Goal: Book appointment/travel/reservation

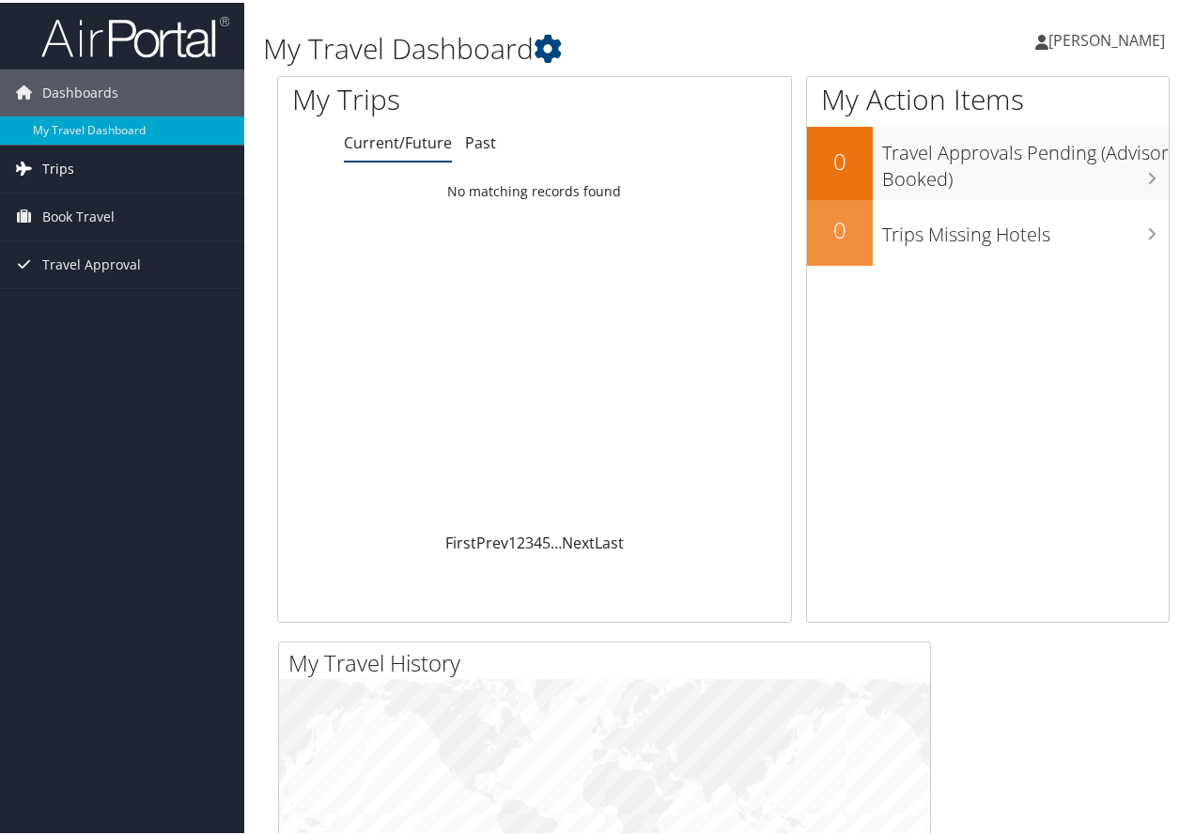
click at [82, 167] on link "Trips" at bounding box center [122, 166] width 244 height 47
click at [98, 293] on span "Book Travel" at bounding box center [78, 298] width 72 height 47
click at [165, 147] on link "Trips" at bounding box center [122, 166] width 244 height 47
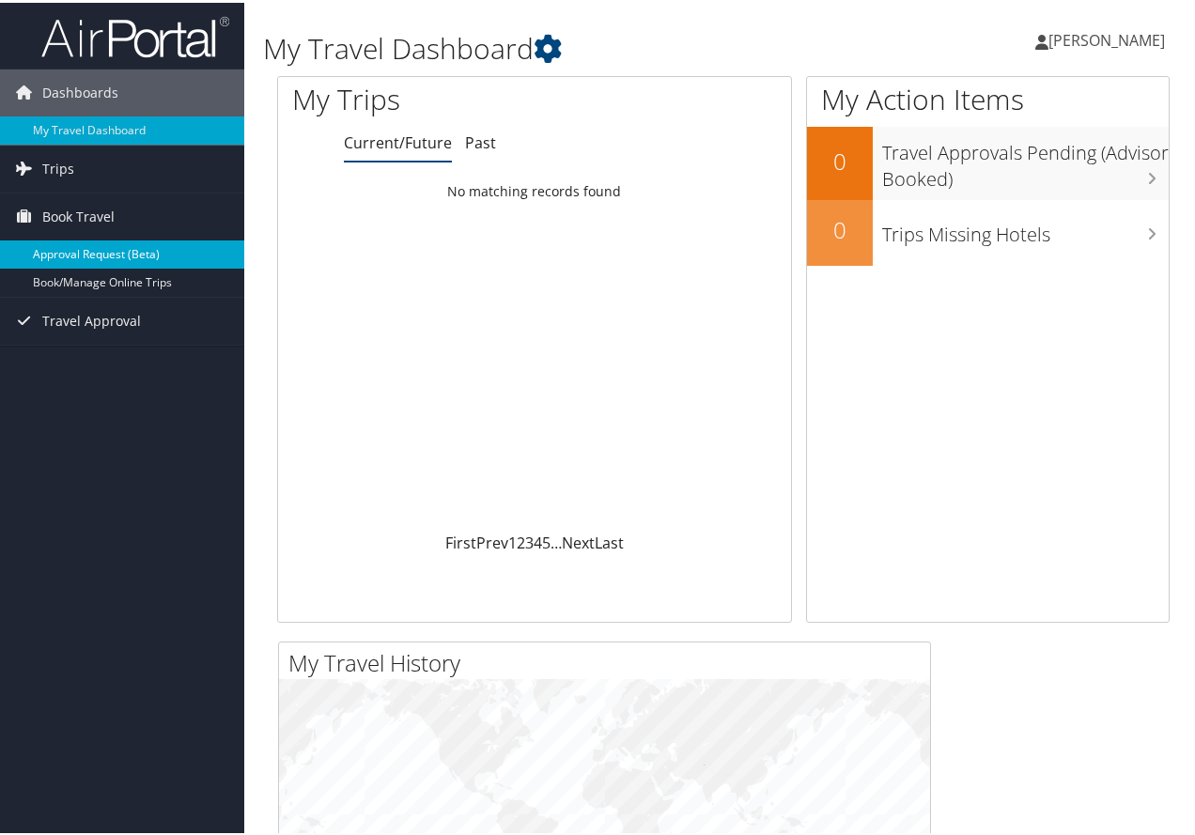
click at [94, 252] on link "Approval Request (Beta)" at bounding box center [122, 252] width 244 height 28
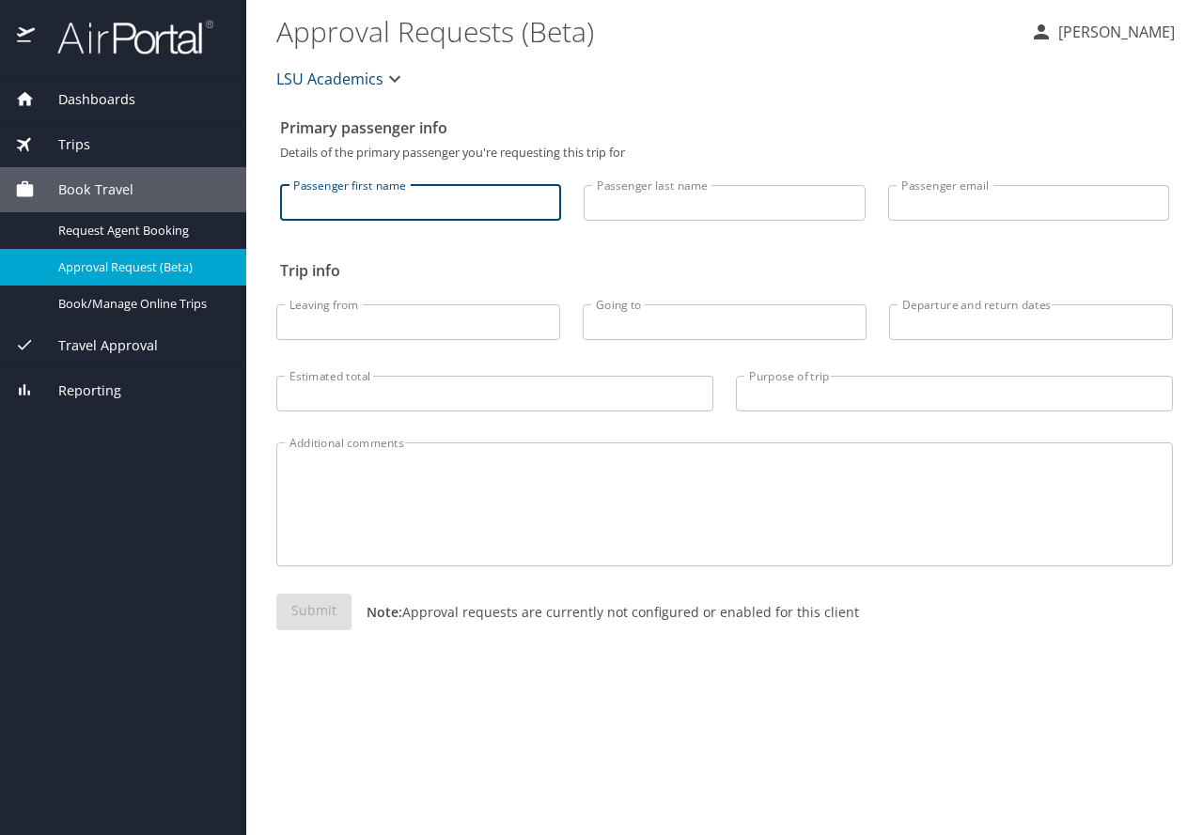
click at [471, 212] on input "Passenger first name" at bounding box center [420, 203] width 281 height 36
type input "Seyedeh Mersedeh"
type input "Harirchian"
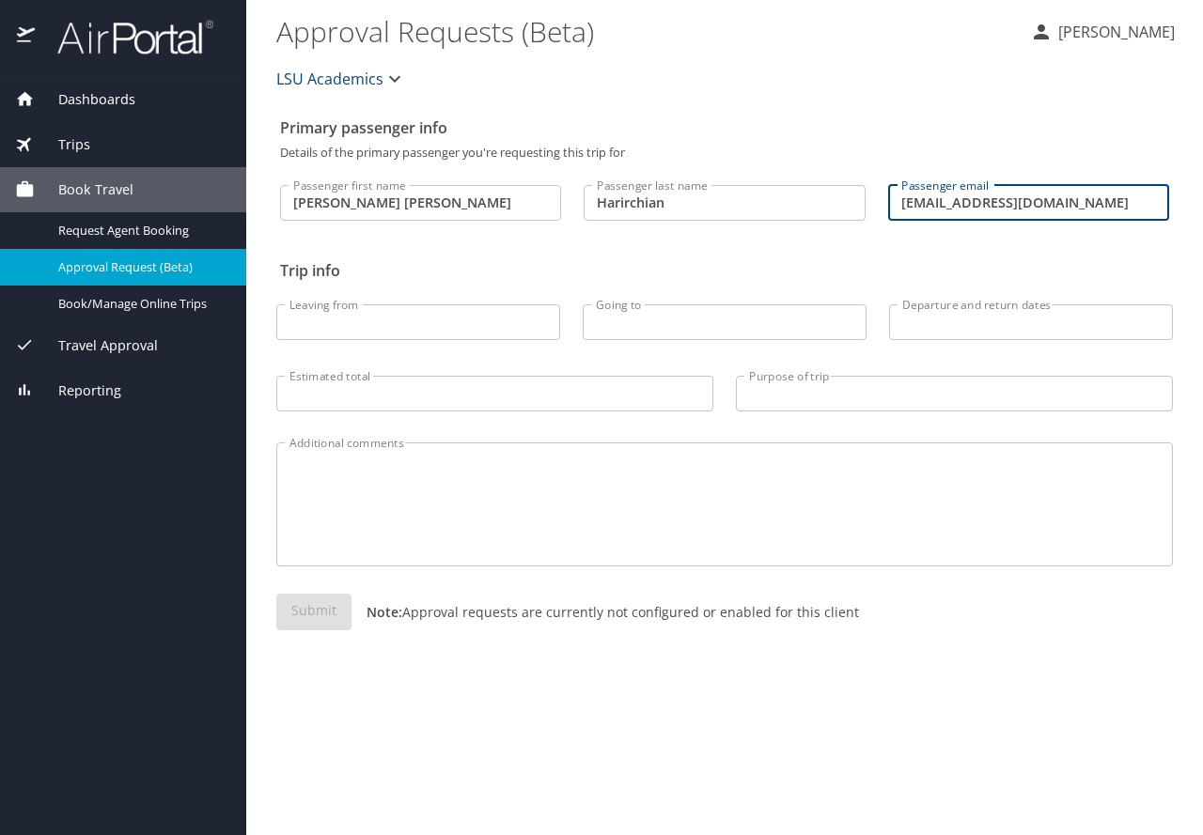
drag, startPoint x: 1132, startPoint y: 199, endPoint x: 812, endPoint y: 249, distance: 324.2
click at [812, 249] on div "Passenger first name Seyedeh Mersedeh Passenger first name Passenger last name …" at bounding box center [724, 205] width 889 height 93
type input "[EMAIL_ADDRESS][DOMAIN_NAME]"
drag, startPoint x: 394, startPoint y: 302, endPoint x: 396, endPoint y: 311, distance: 9.8
click at [396, 311] on div "Leaving from Leaving from" at bounding box center [418, 317] width 306 height 79
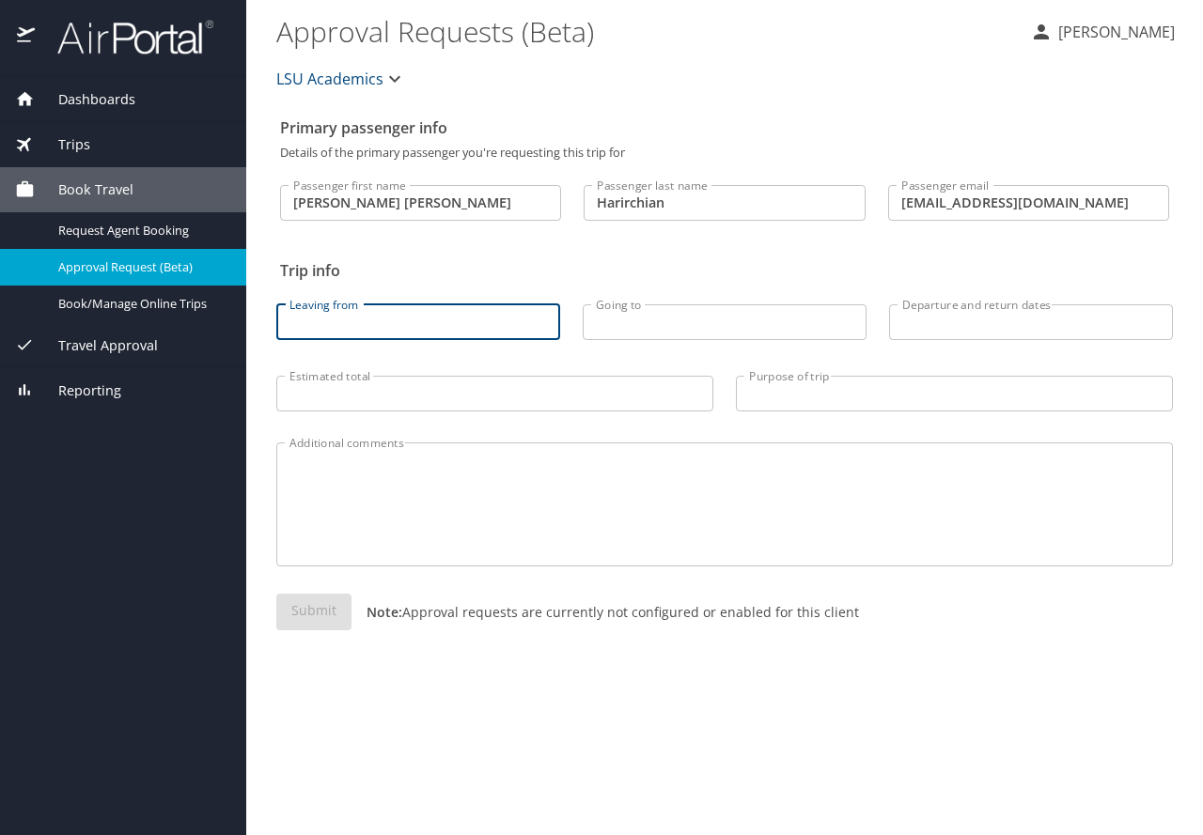
click at [396, 311] on input "Leaving from" at bounding box center [418, 322] width 284 height 36
click at [389, 319] on input "new orleans" at bounding box center [418, 322] width 284 height 36
type input "new orleans"
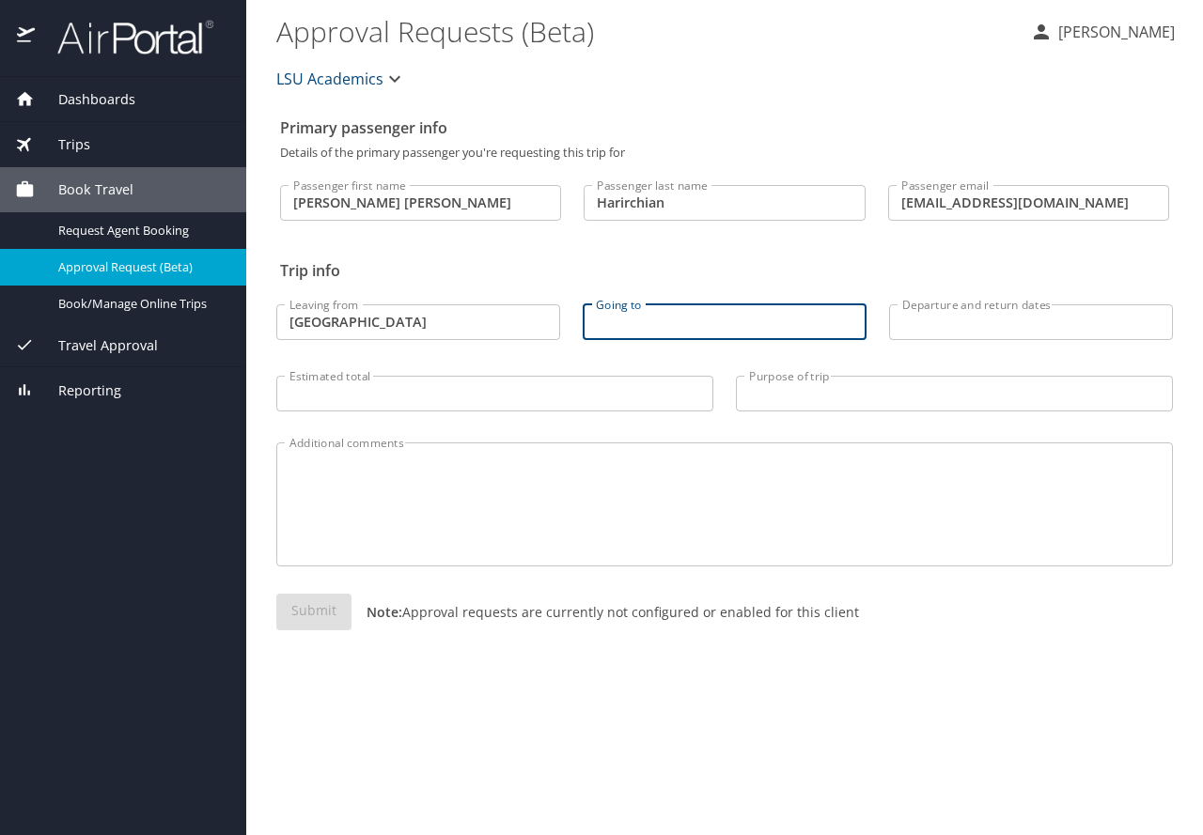
click at [602, 326] on input "Going to" at bounding box center [724, 322] width 284 height 36
type input "greenville, SC"
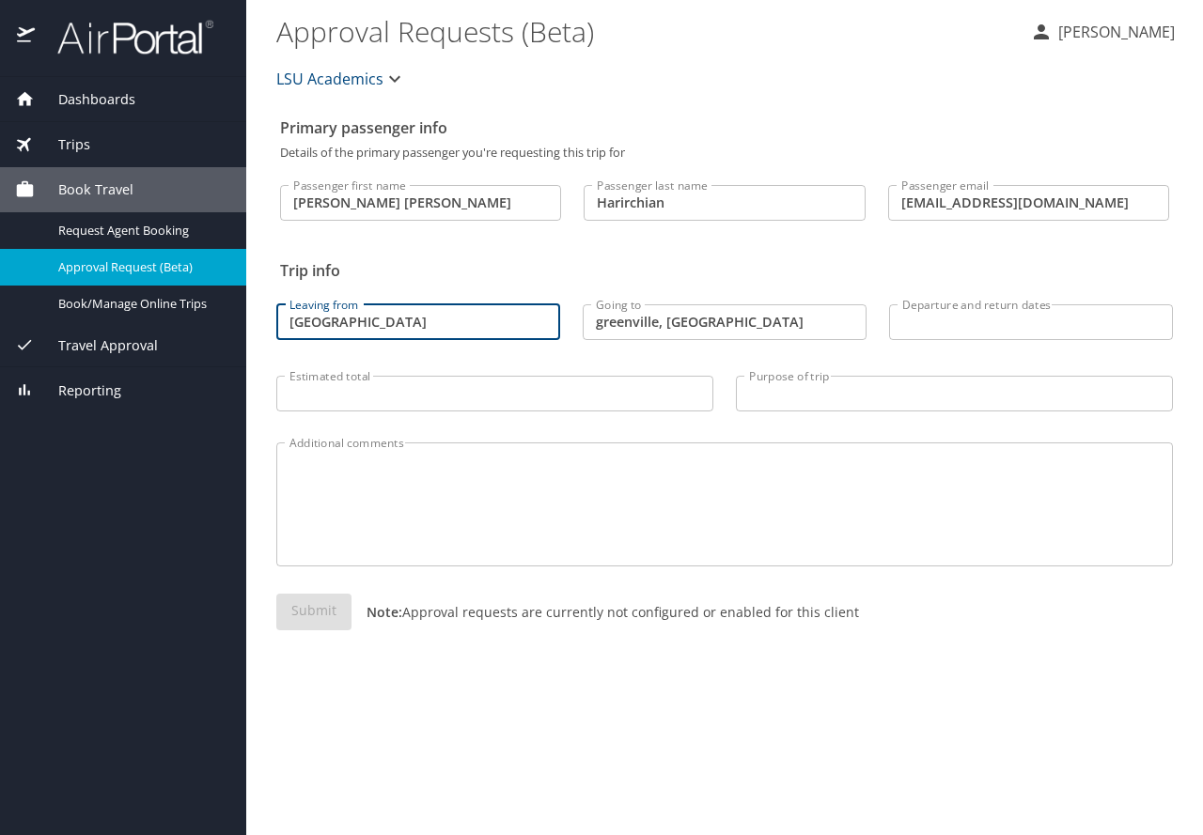
click at [416, 316] on input "new orleans" at bounding box center [418, 322] width 284 height 36
type input "new orleans, LA"
click at [957, 319] on input "Departure and return dates" at bounding box center [1031, 322] width 284 height 36
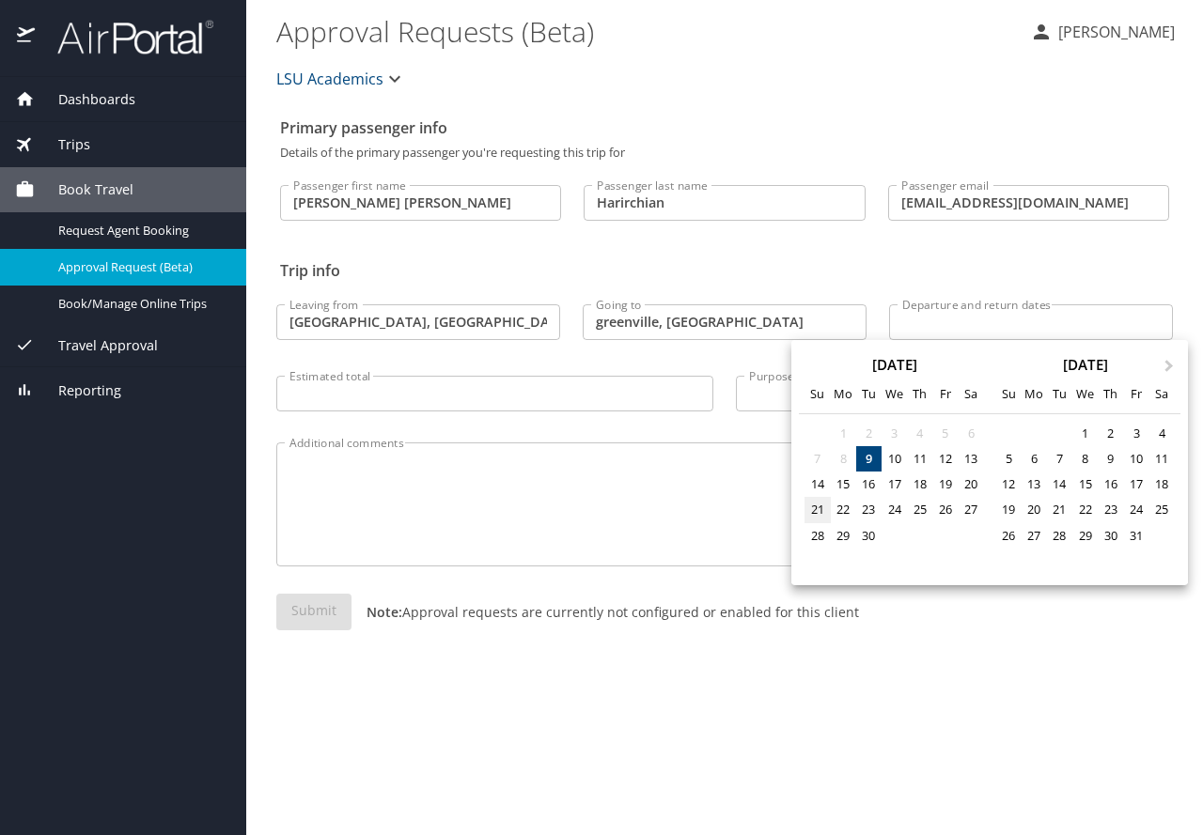
click at [818, 505] on div "21" at bounding box center [816, 509] width 25 height 25
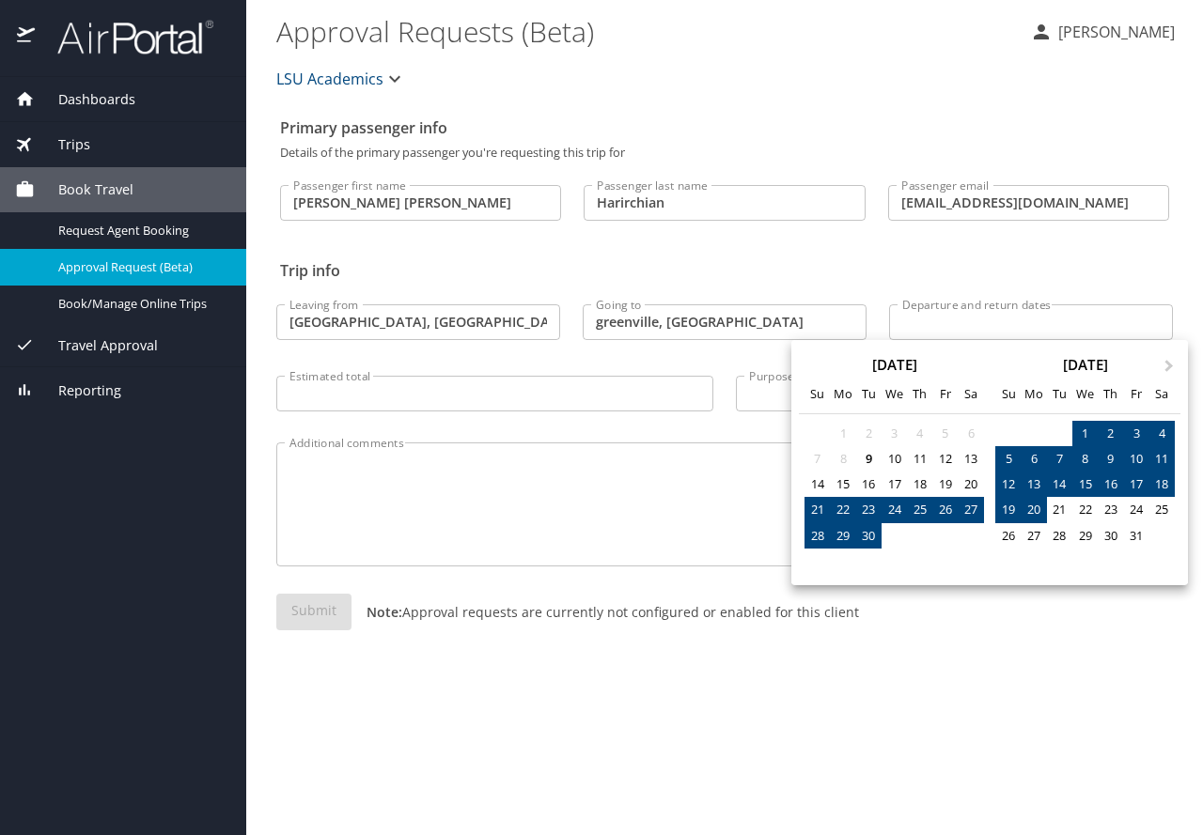
click at [1039, 497] on div "20" at bounding box center [1033, 509] width 25 height 25
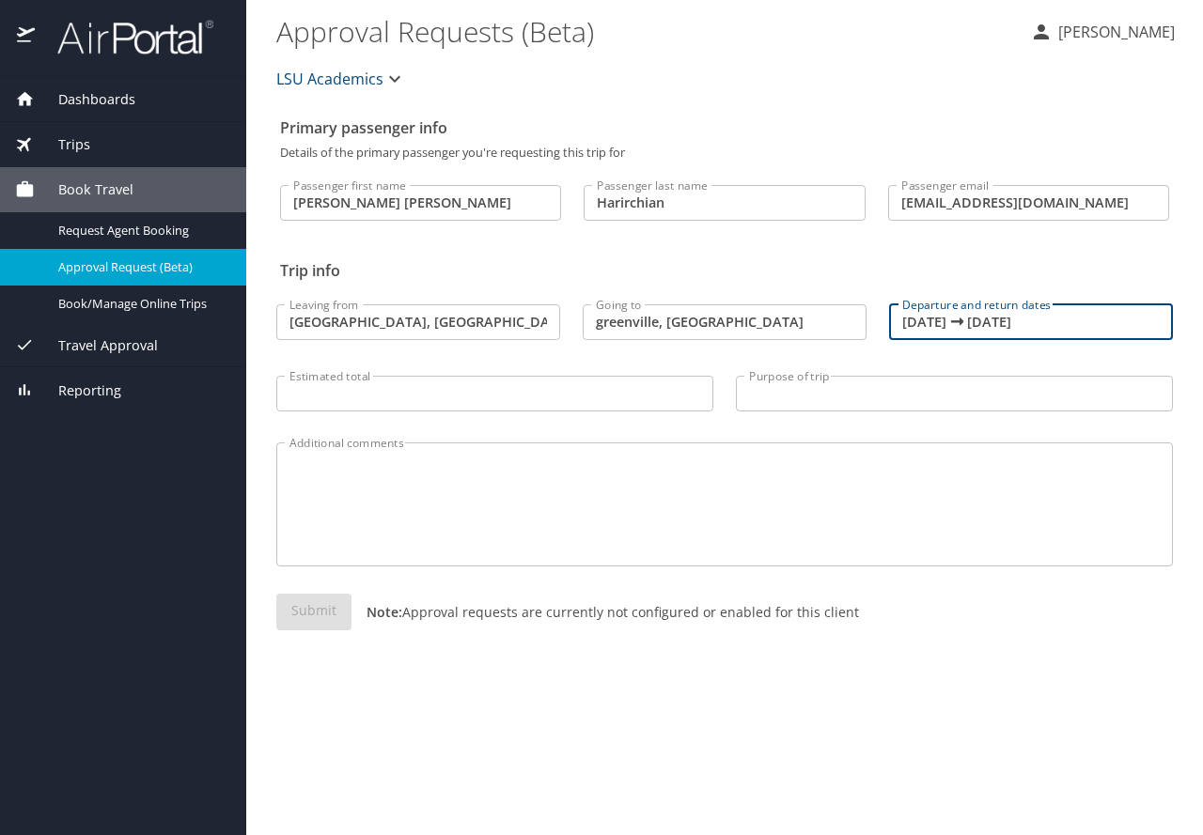
click at [1068, 321] on input "09/21/2025 🠦 10/20/2025" at bounding box center [1031, 322] width 284 height 36
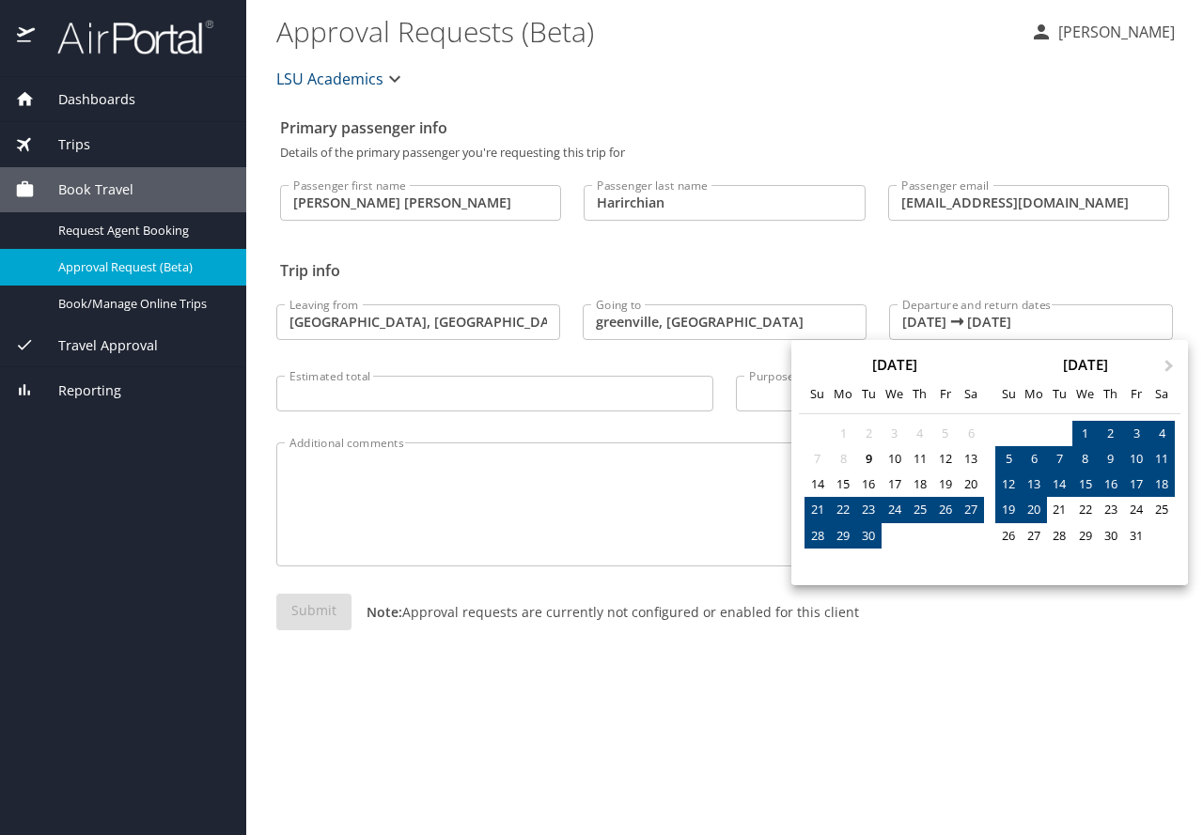
click at [845, 508] on div "22" at bounding box center [842, 509] width 25 height 25
click at [1010, 504] on div "19" at bounding box center [1007, 509] width 25 height 25
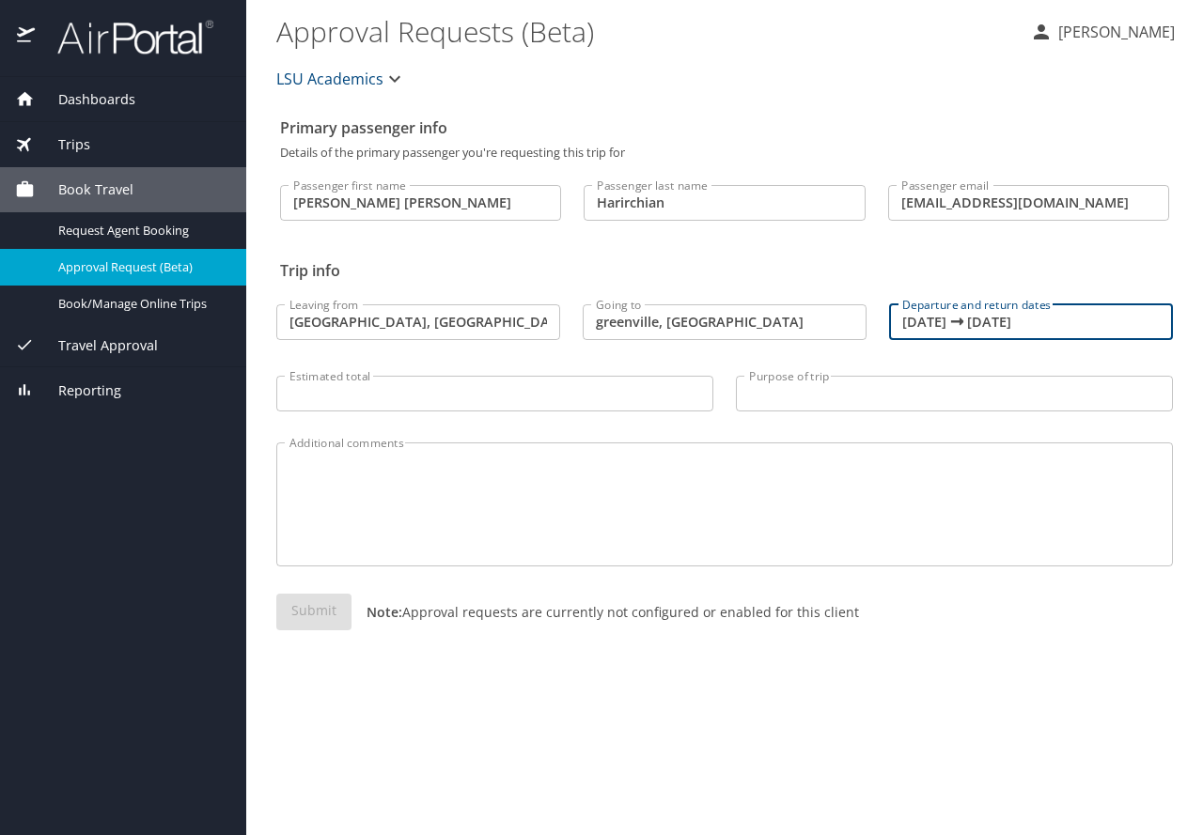
click at [987, 321] on input "09/22/2025 🠦 10/19/2025" at bounding box center [1031, 322] width 284 height 36
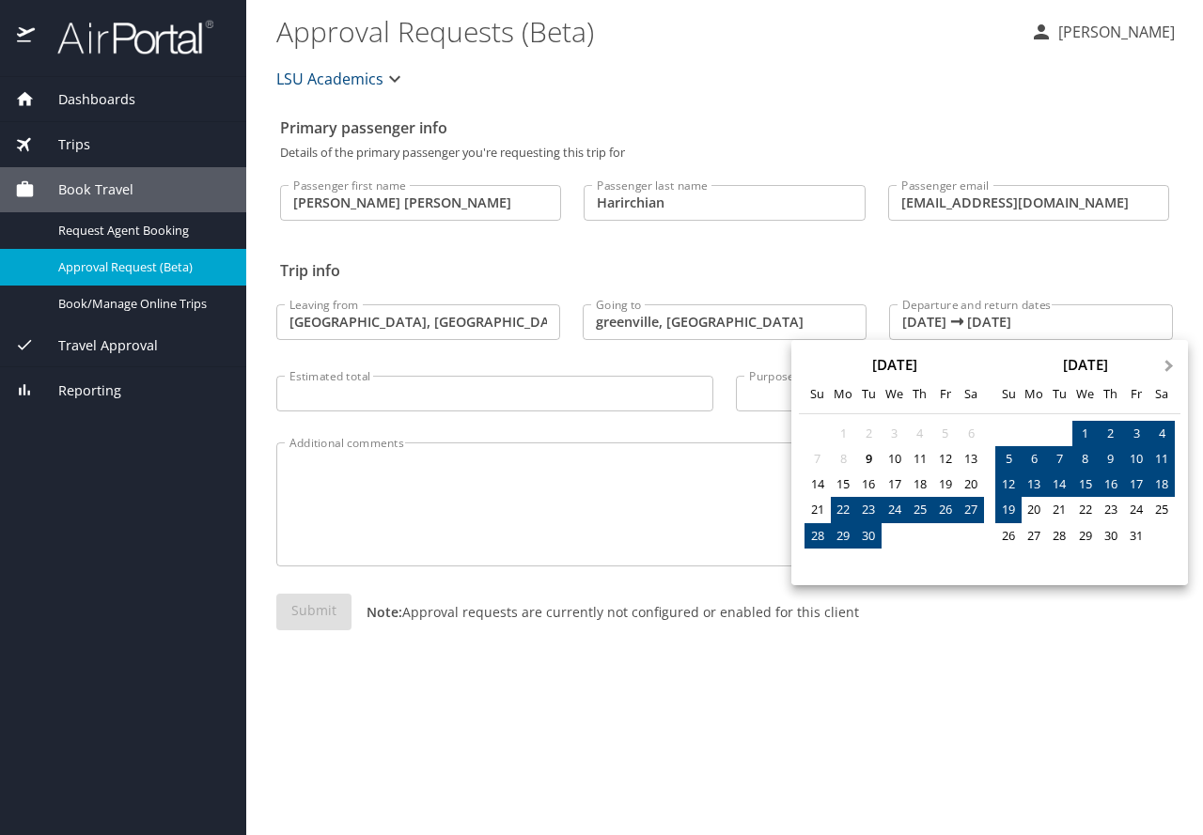
click at [1172, 359] on button "Next Month" at bounding box center [1171, 357] width 30 height 30
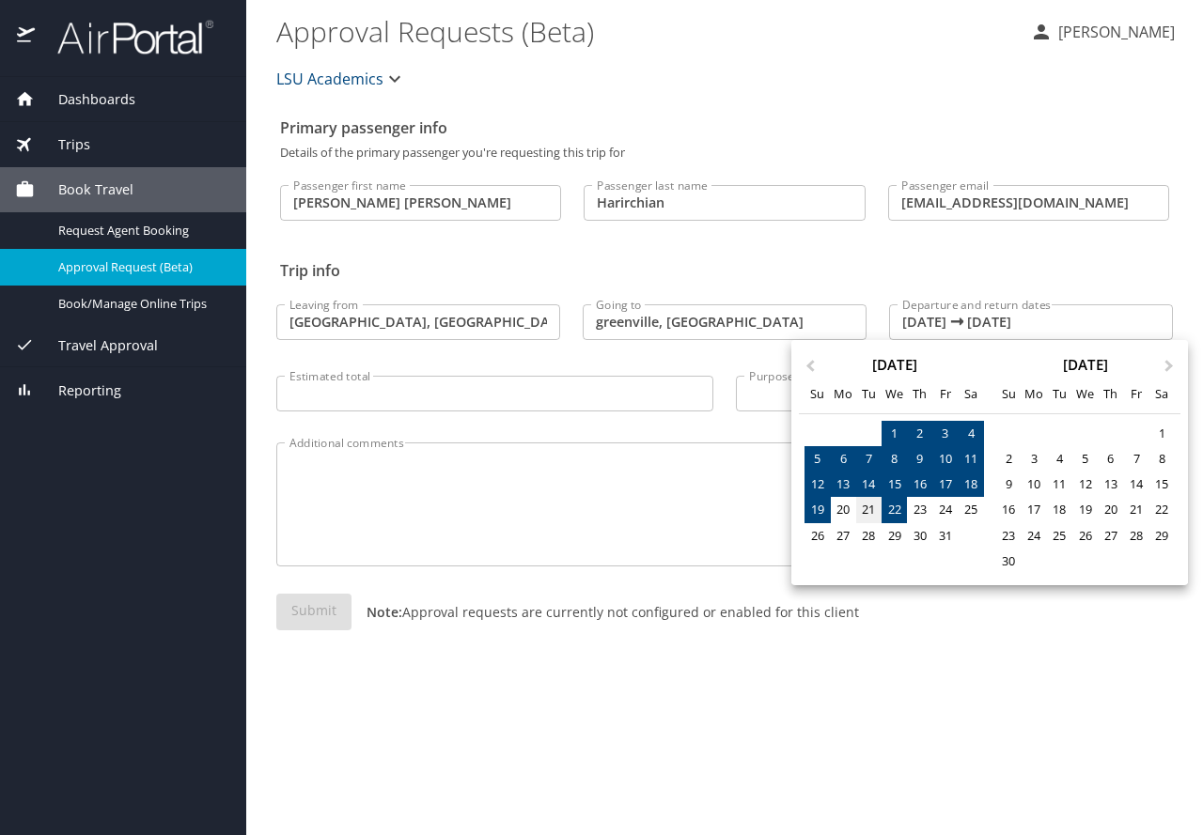
click at [867, 508] on div "21" at bounding box center [868, 509] width 25 height 25
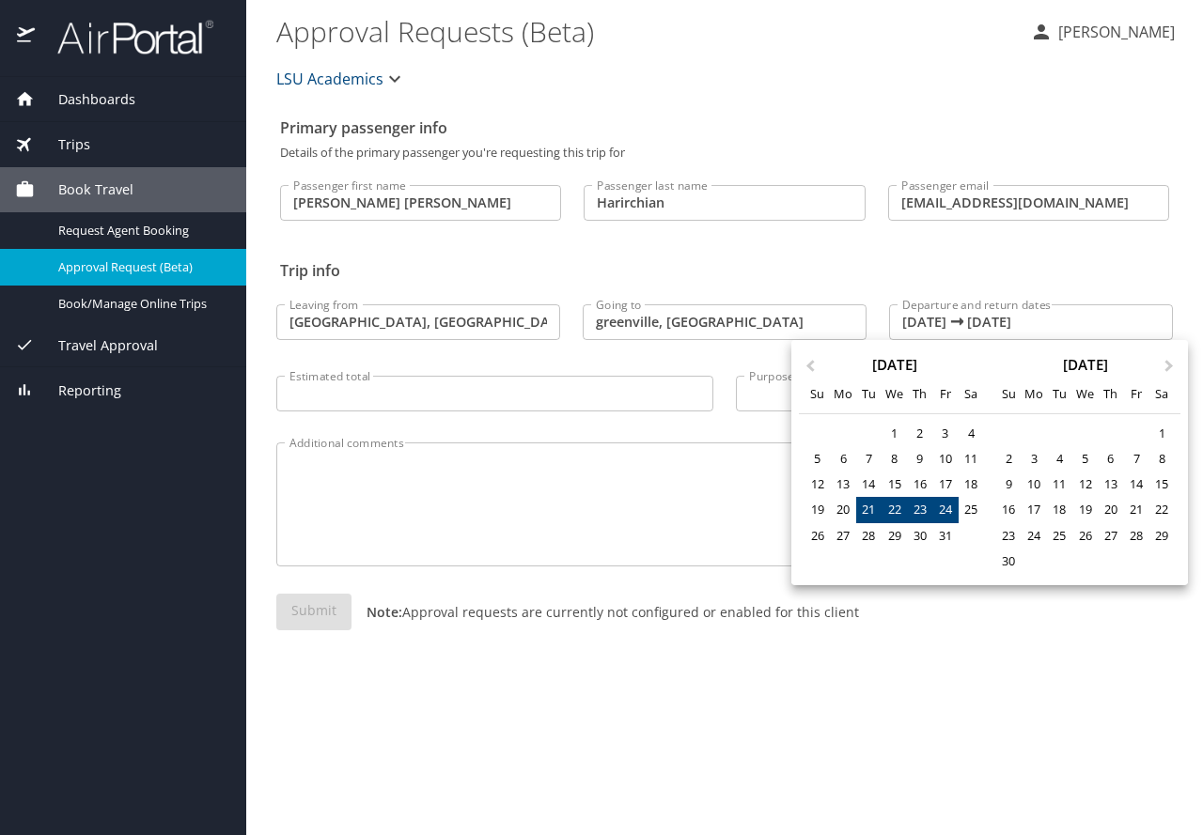
click at [945, 507] on div "24" at bounding box center [944, 509] width 25 height 25
type input "10/21/2025 🠦 10/24/2025"
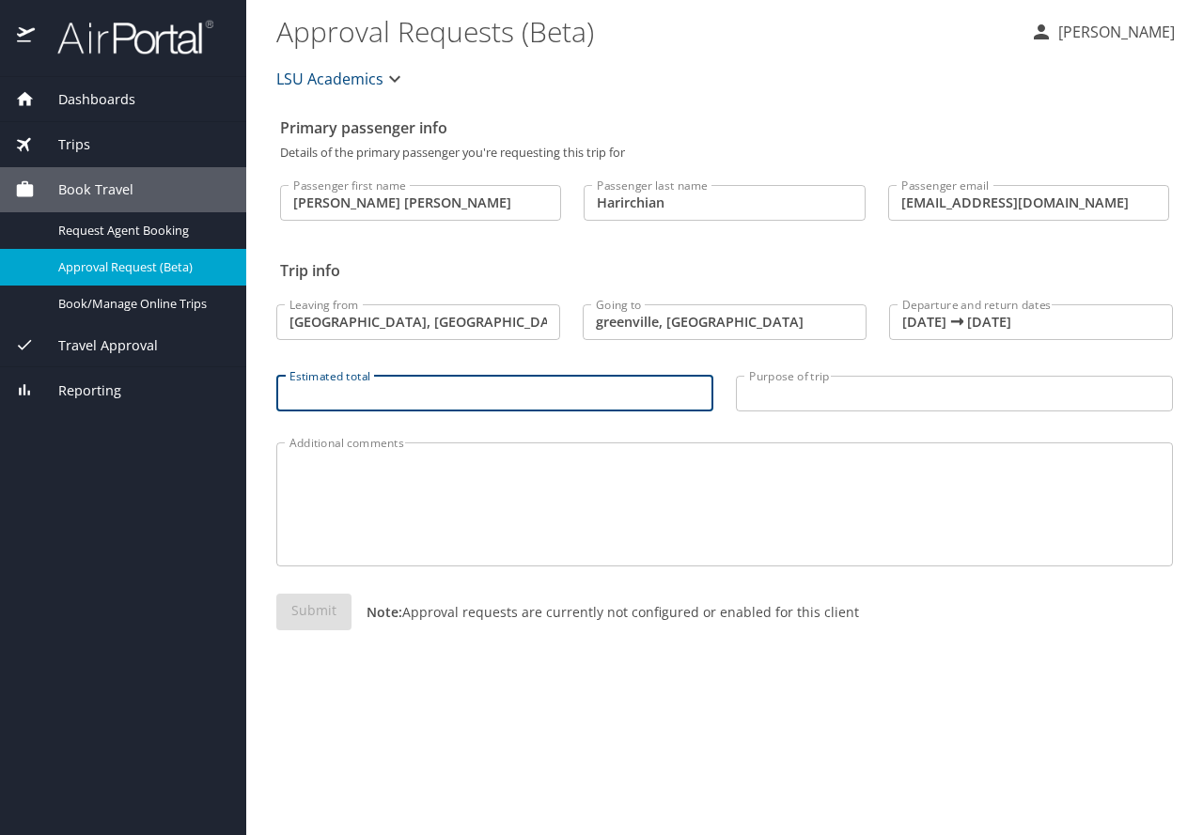
click at [462, 397] on input "Estimated total" at bounding box center [494, 394] width 437 height 36
type input "600"
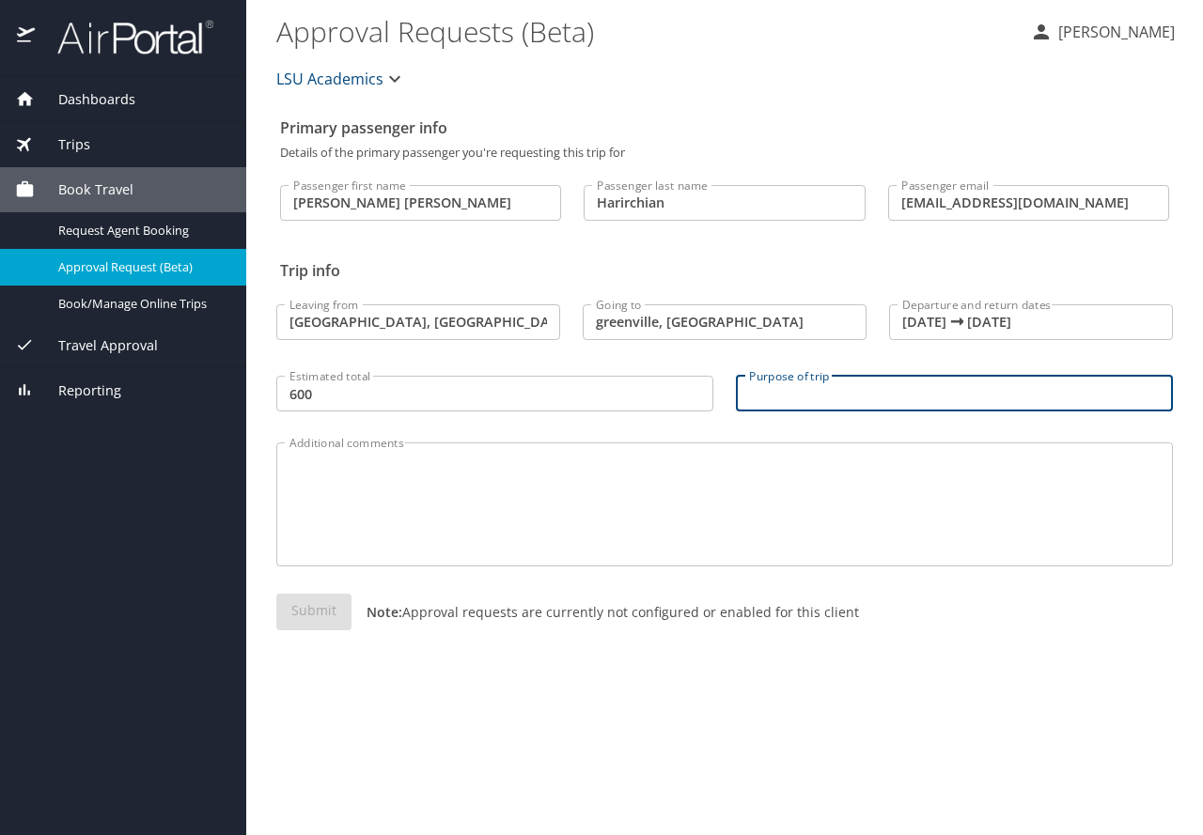
click at [809, 399] on input "Purpose of trip" at bounding box center [954, 394] width 437 height 36
type input "Attending Southern Management Conference"
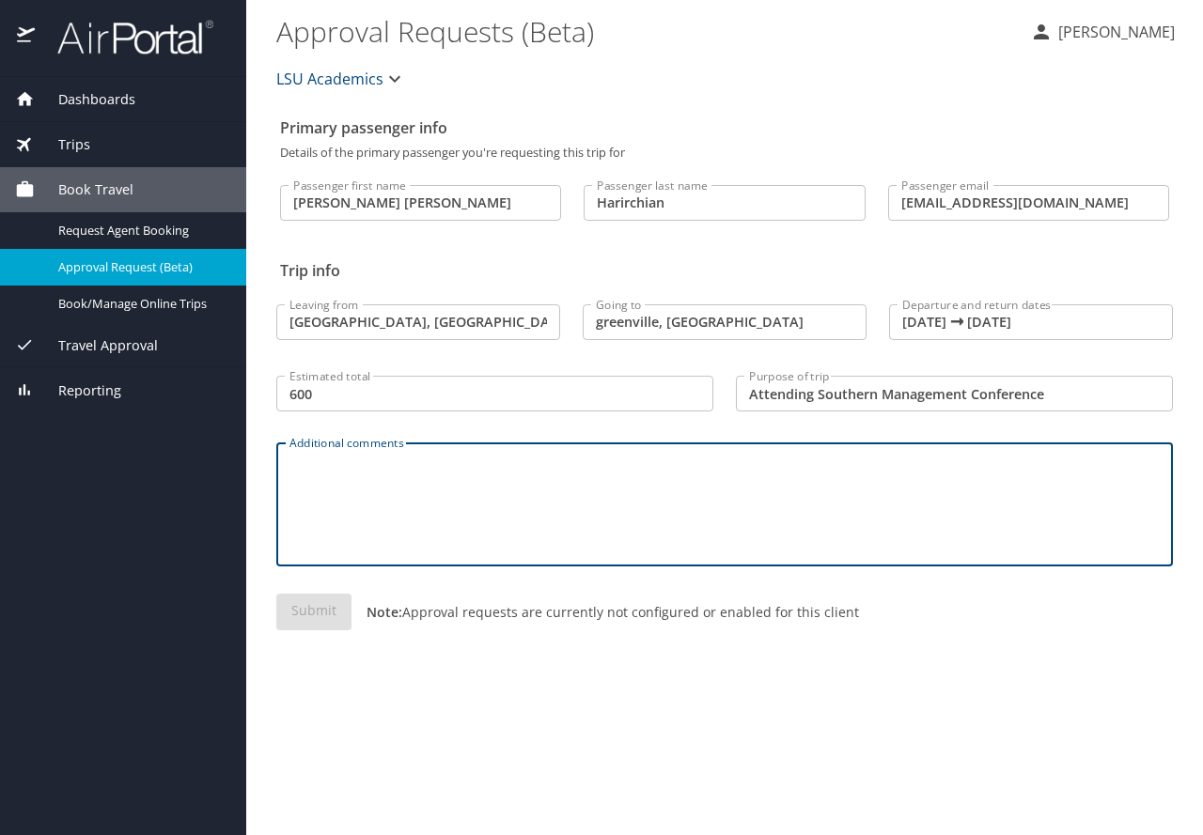
click at [970, 482] on textarea "Additional comments" at bounding box center [724, 504] width 870 height 89
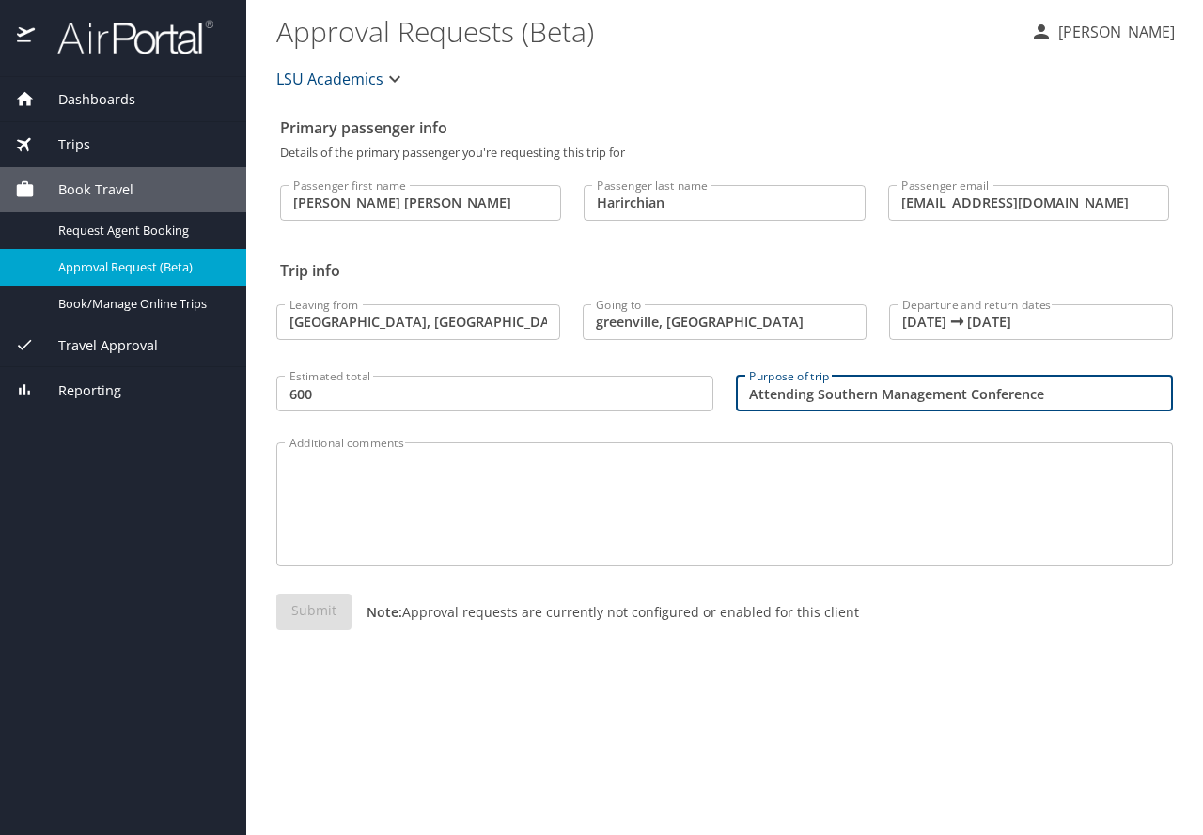
drag, startPoint x: 1057, startPoint y: 400, endPoint x: 656, endPoint y: 423, distance: 401.8
click at [656, 423] on div "Primary passenger info Details of the primary passenger you're requesting this …" at bounding box center [724, 472] width 896 height 726
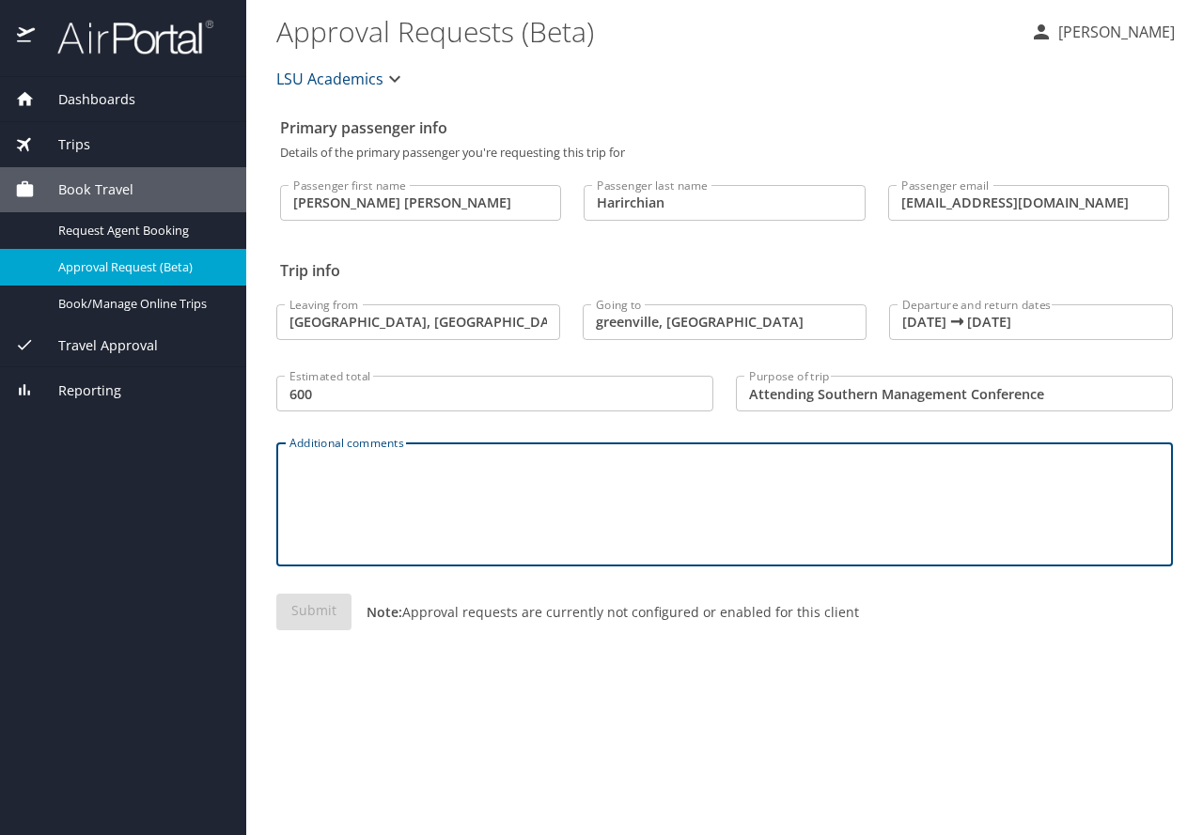
click at [665, 466] on textarea "Additional comments" at bounding box center [724, 504] width 870 height 89
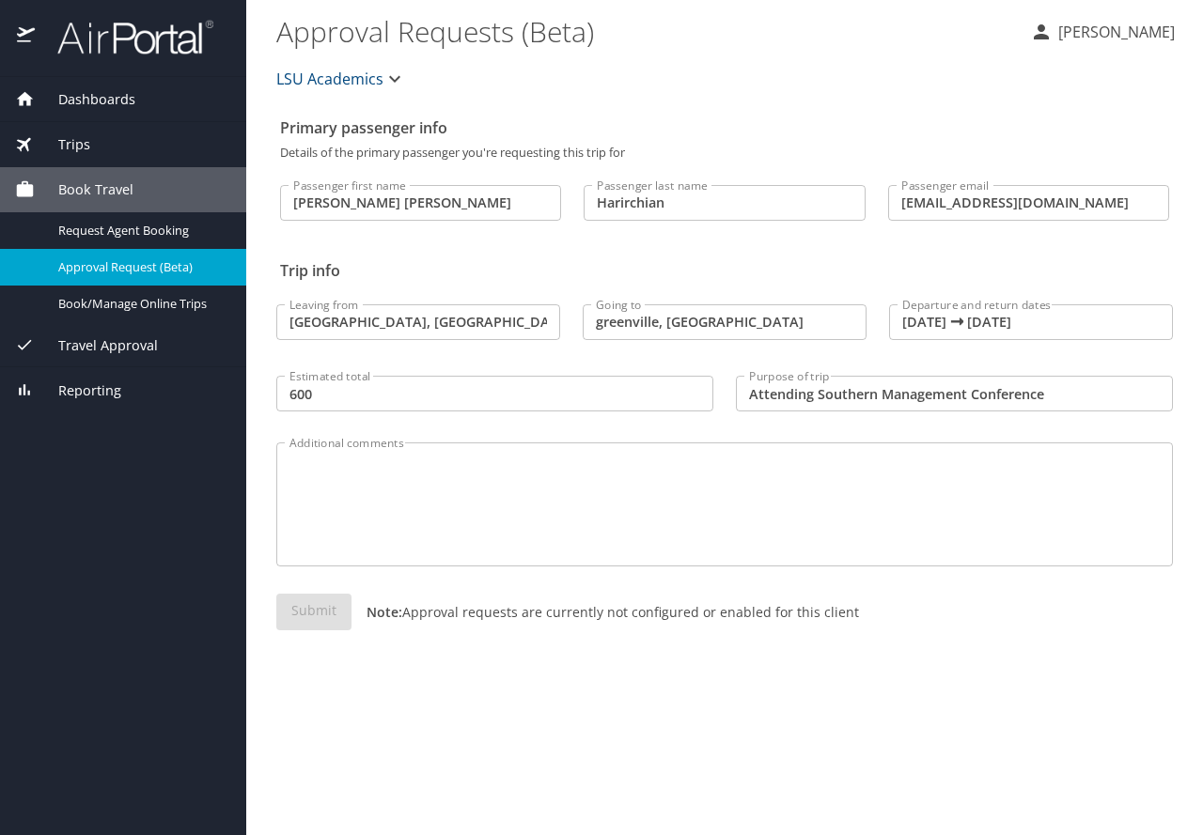
click at [333, 598] on div "Submit Note: Approval requests are currently not configured or enabled for this…" at bounding box center [724, 627] width 896 height 67
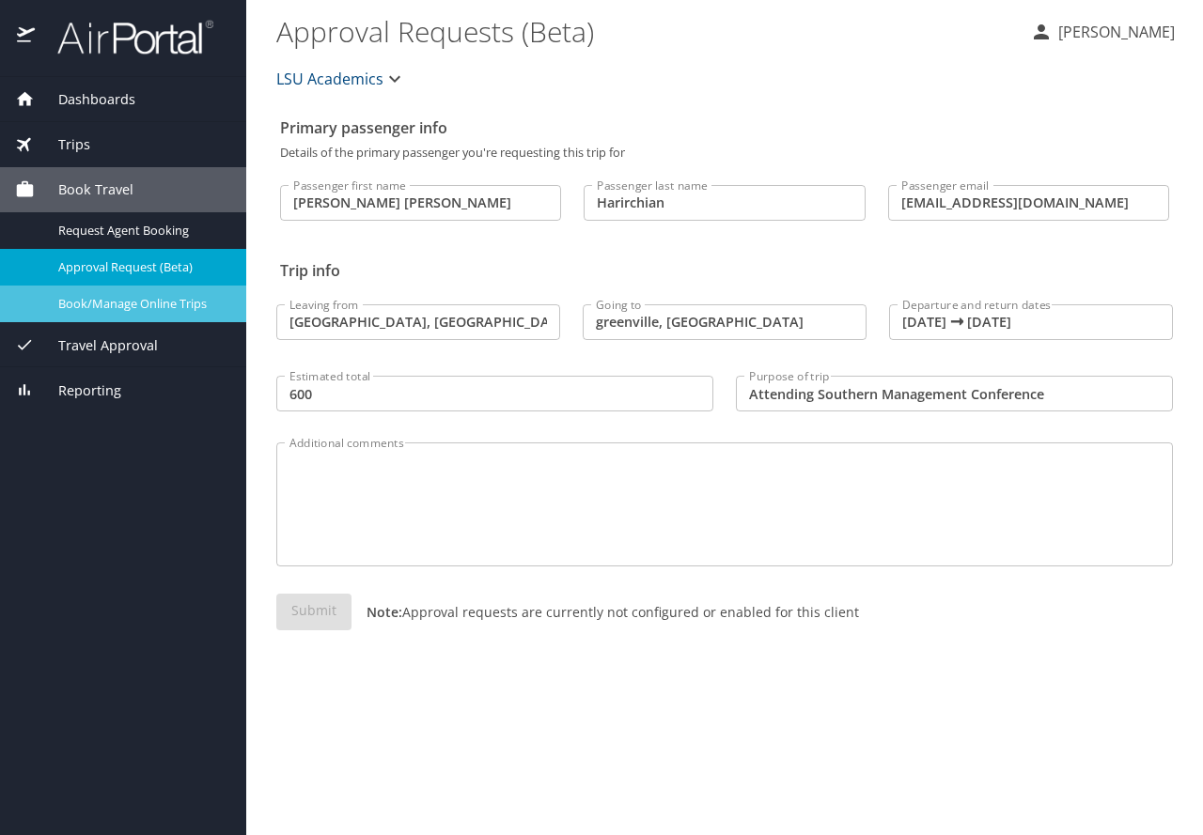
click at [151, 299] on span "Book/Manage Online Trips" at bounding box center [140, 304] width 165 height 18
click at [152, 303] on span "Book/Manage Online Trips" at bounding box center [140, 304] width 165 height 18
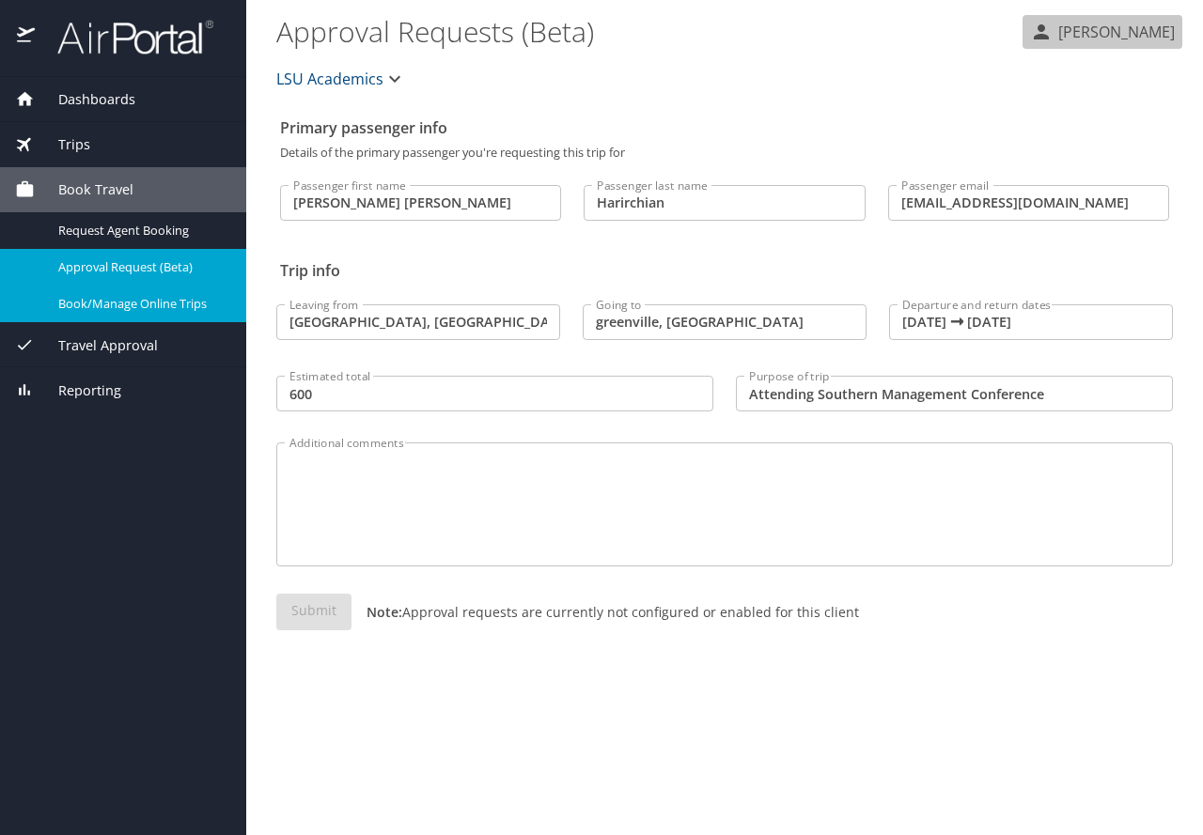
click at [1052, 25] on p "[PERSON_NAME]" at bounding box center [1113, 32] width 122 height 23
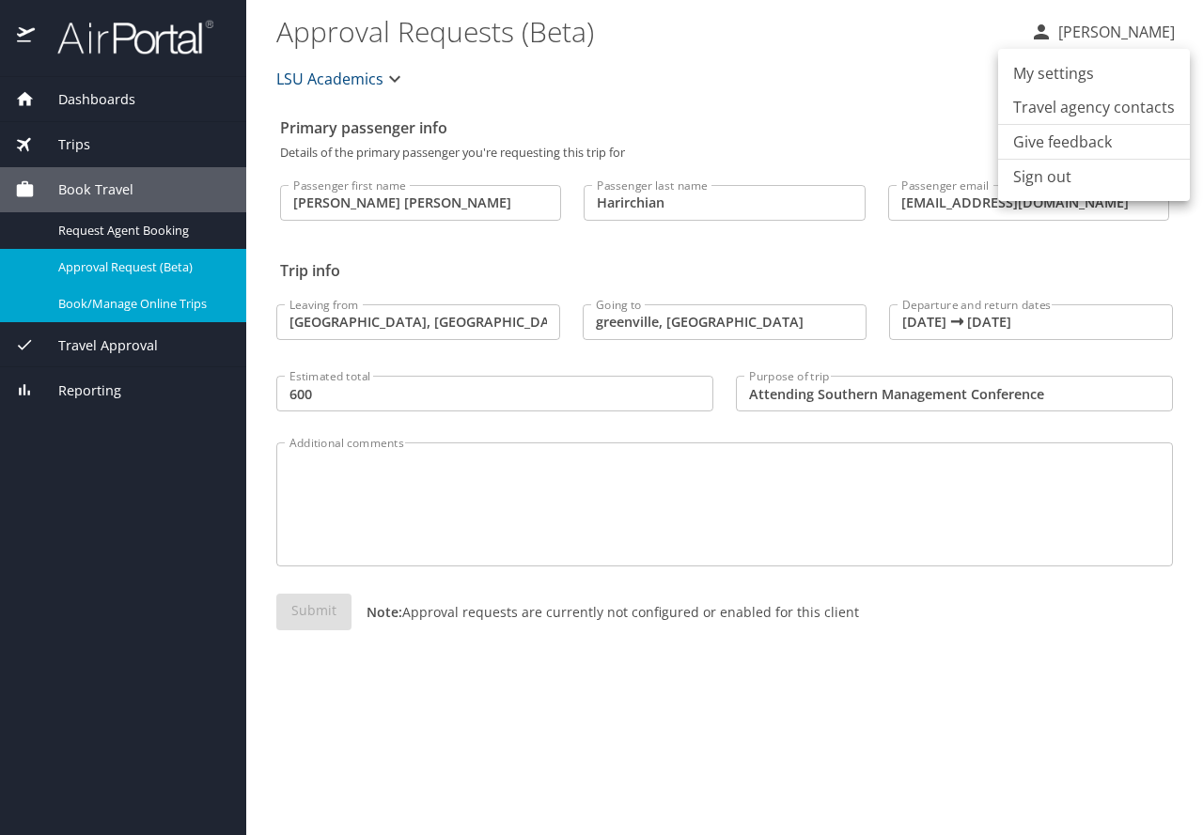
click at [1051, 78] on li "My settings" at bounding box center [1094, 73] width 192 height 34
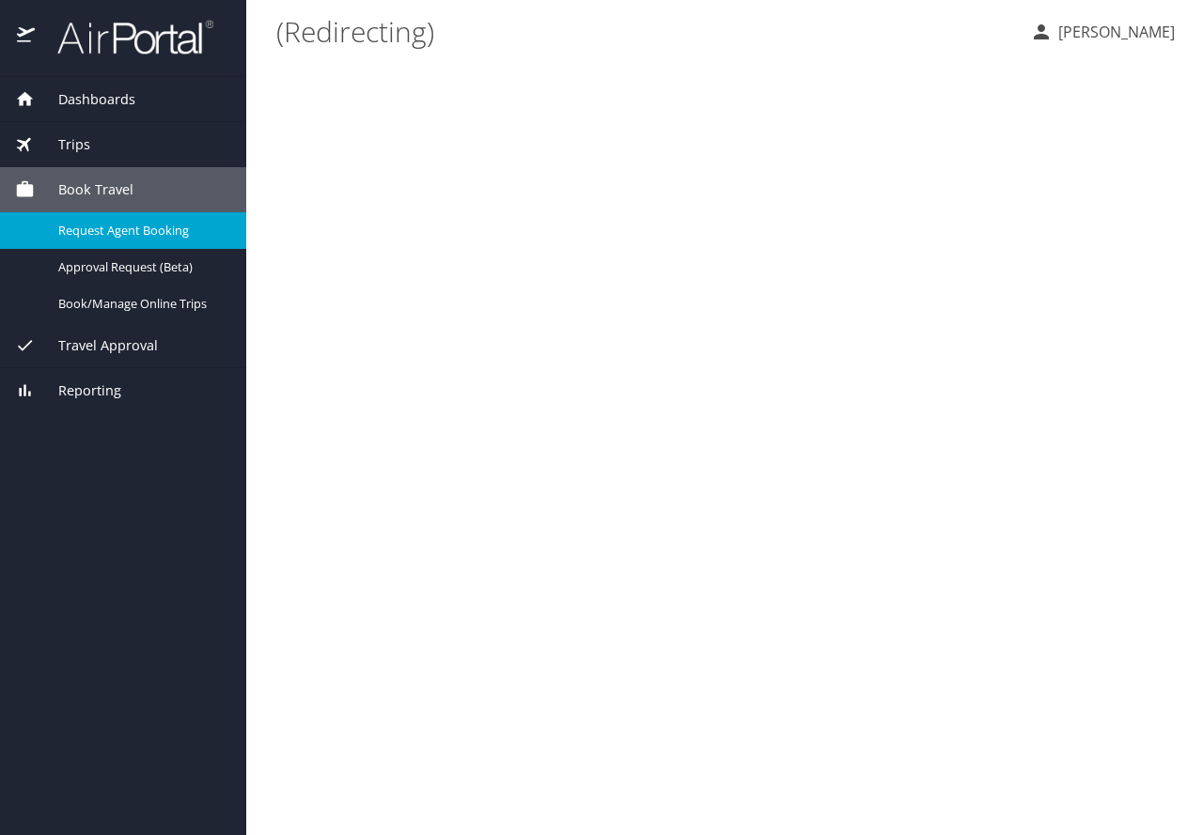
click at [604, 214] on main "(Redirecting) Seyedeh Harirchian" at bounding box center [724, 417] width 956 height 835
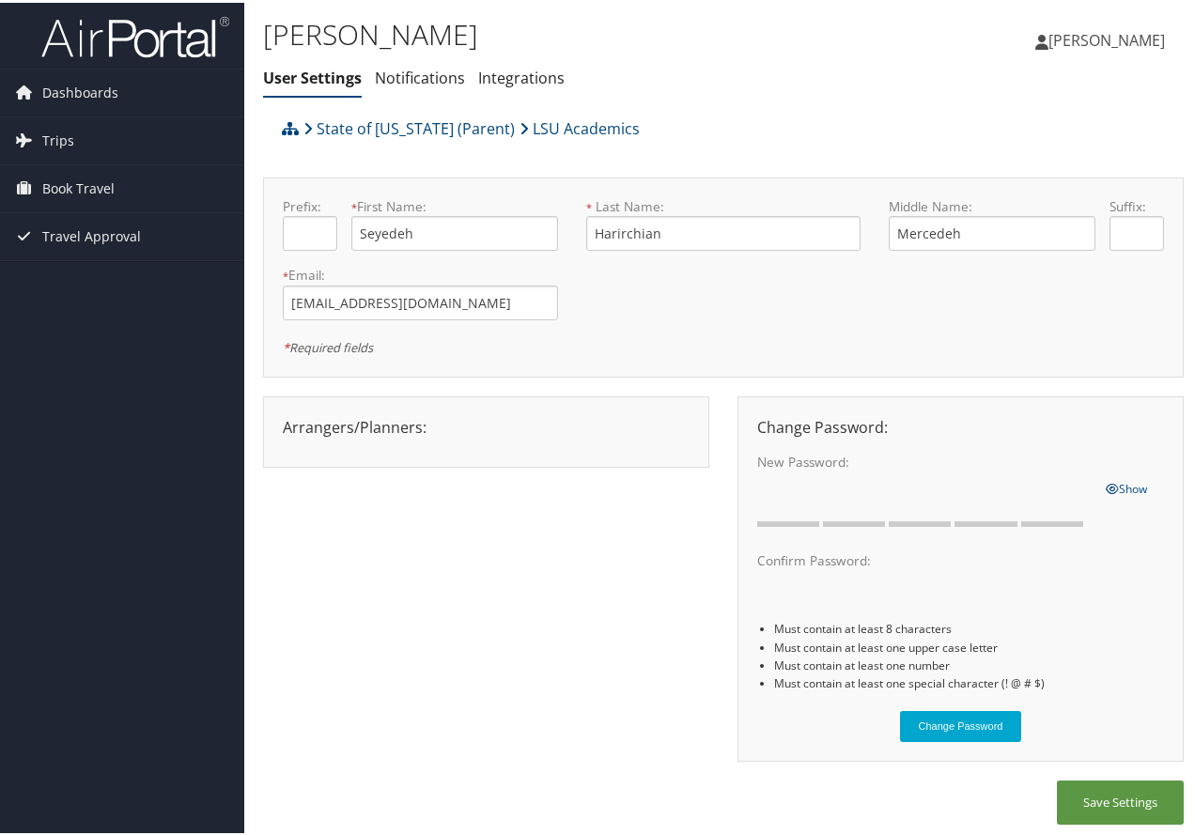
scroll to position [6, 0]
